Goal: Task Accomplishment & Management: Use online tool/utility

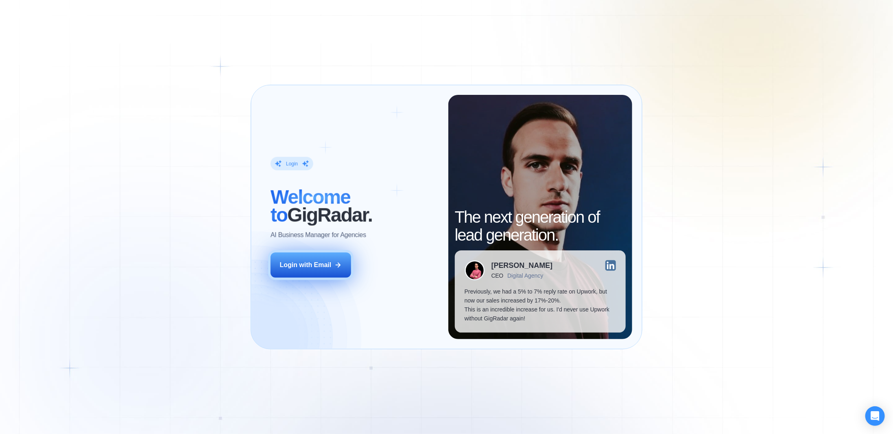
click at [292, 268] on div "Login with Email" at bounding box center [306, 264] width 52 height 9
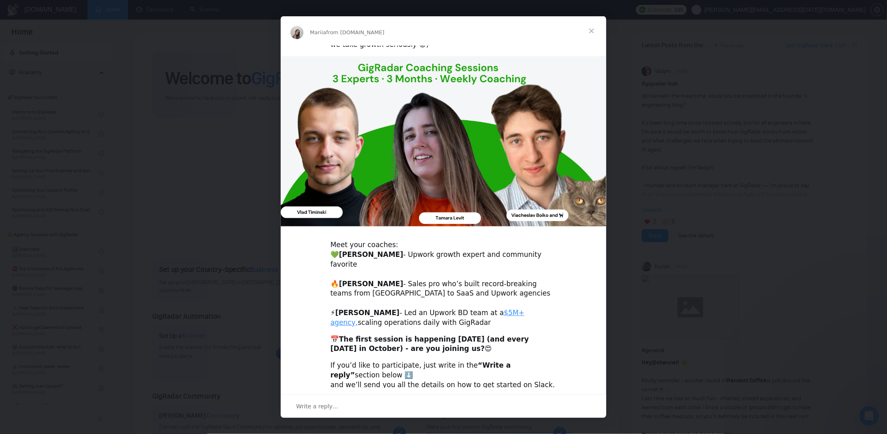
scroll to position [103, 0]
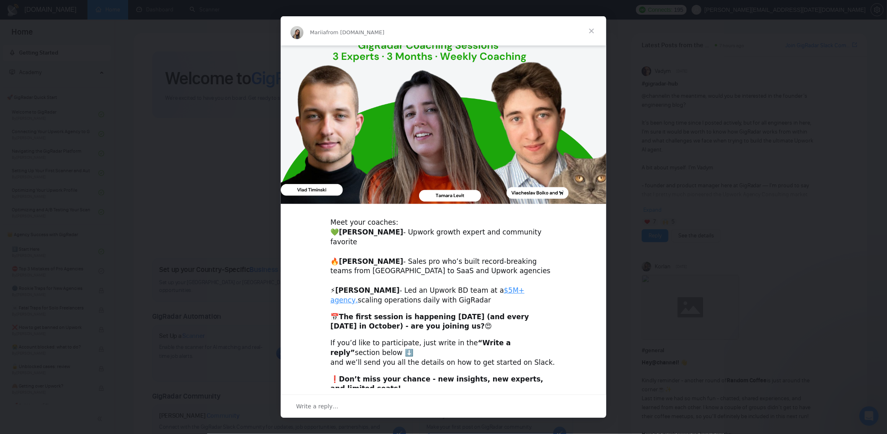
click at [589, 32] on span "Close" at bounding box center [591, 30] width 29 height 29
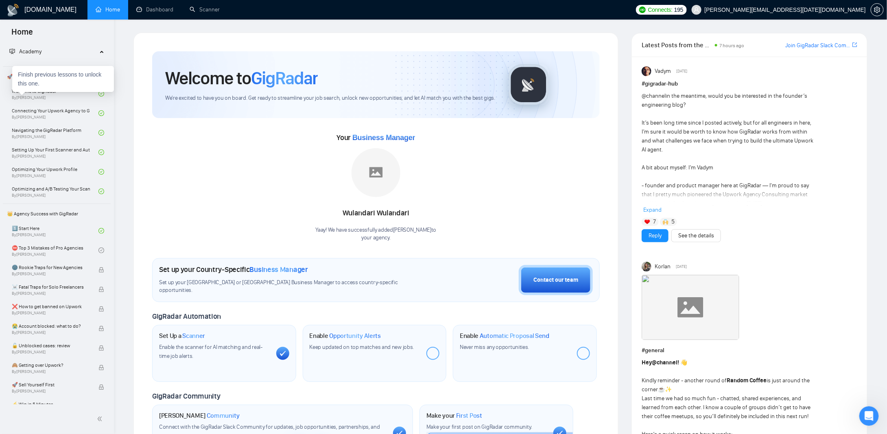
scroll to position [0, 0]
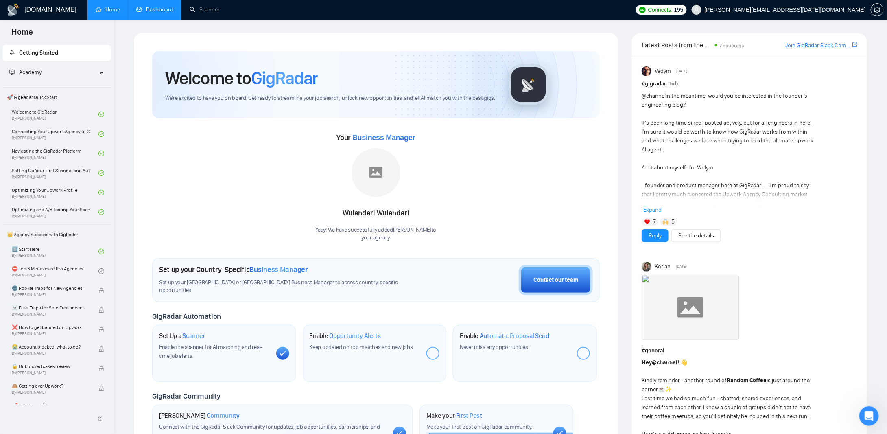
click at [153, 6] on link "Dashboard" at bounding box center [154, 9] width 37 height 7
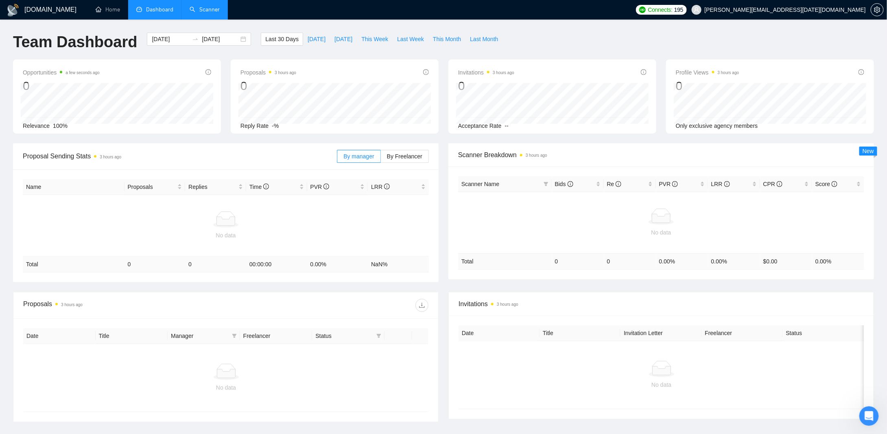
click at [194, 7] on link "Scanner" at bounding box center [205, 9] width 30 height 7
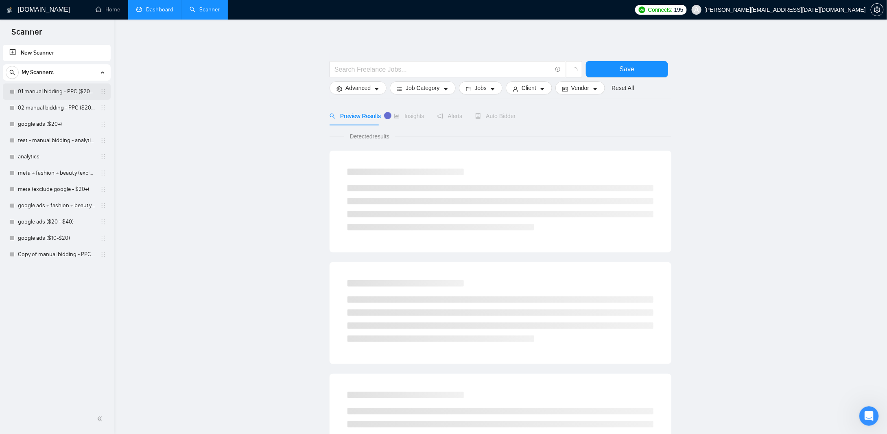
click at [49, 90] on link "01 manual bidding - PPC ($20+ few negatives + title search)" at bounding box center [56, 91] width 77 height 16
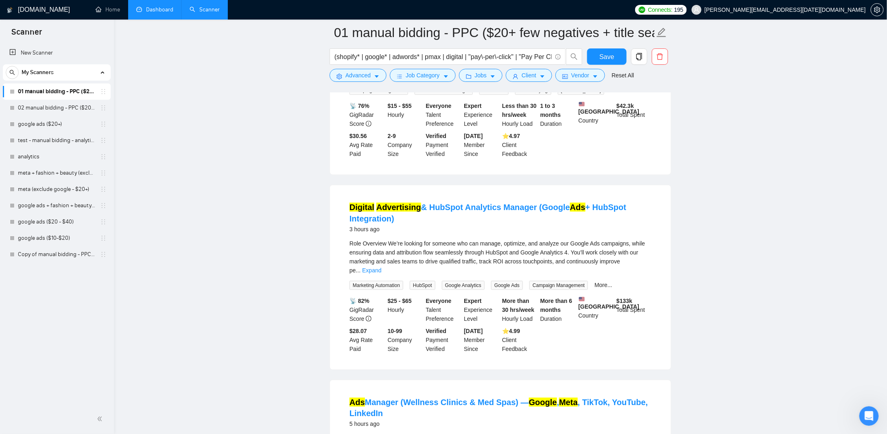
scroll to position [366, 0]
click at [381, 266] on link "Expand" at bounding box center [371, 269] width 19 height 7
